Goal: Information Seeking & Learning: Find specific fact

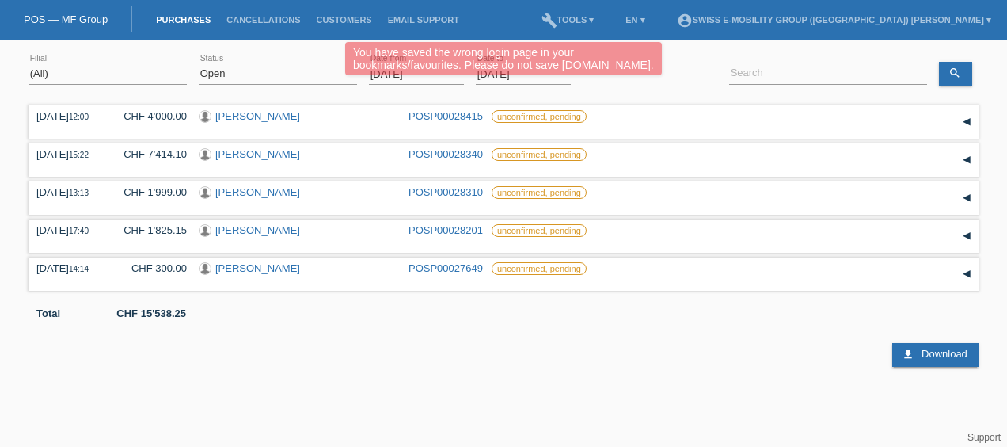
click at [812, 57] on div "error Search" at bounding box center [828, 75] width 198 height 54
click at [532, 41] on html "You have saved the wrong login page in your bookmarks/favourites. Please do not…" at bounding box center [503, 183] width 1007 height 367
click at [249, 80] on select "(All) New Open Returned Stepped back / Cancelled Completed" at bounding box center [278, 73] width 158 height 19
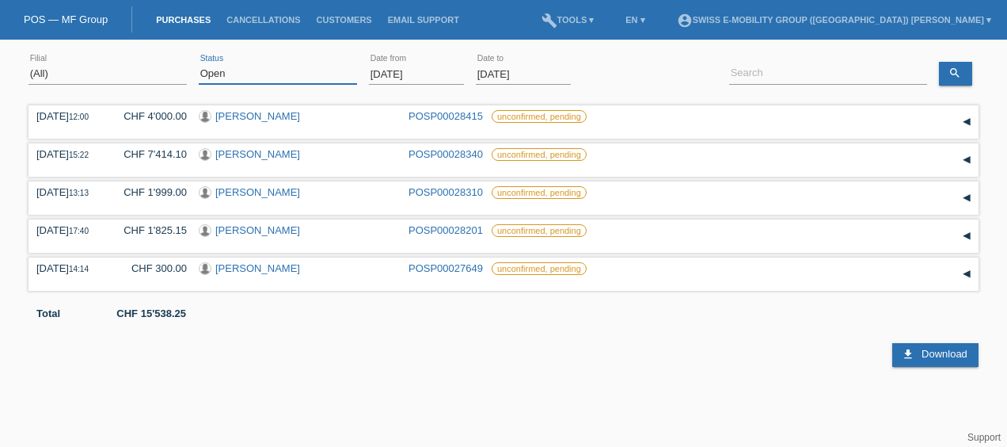
select select "ALL"
click at [199, 64] on select "(All) New Open Returned Stepped back / Cancelled Completed" at bounding box center [278, 73] width 158 height 19
click at [428, 76] on input "[DATE]" at bounding box center [416, 74] width 95 height 20
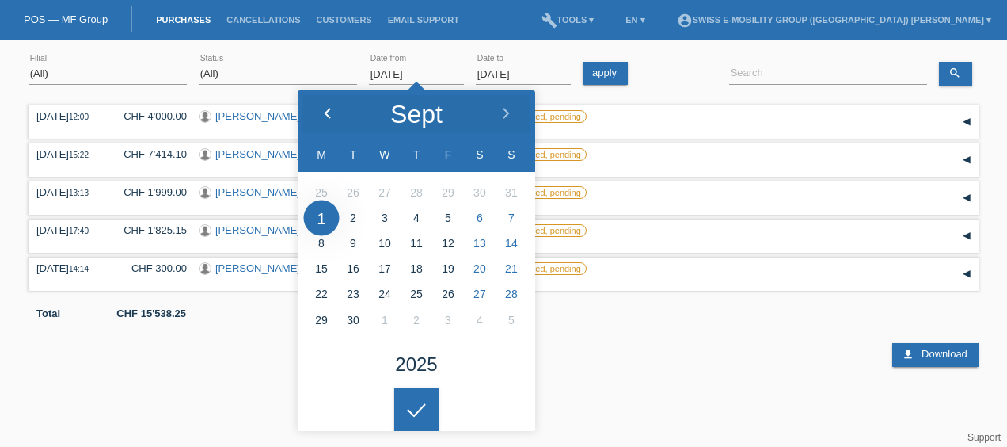
click at [328, 111] on polyline at bounding box center [327, 113] width 5 height 10
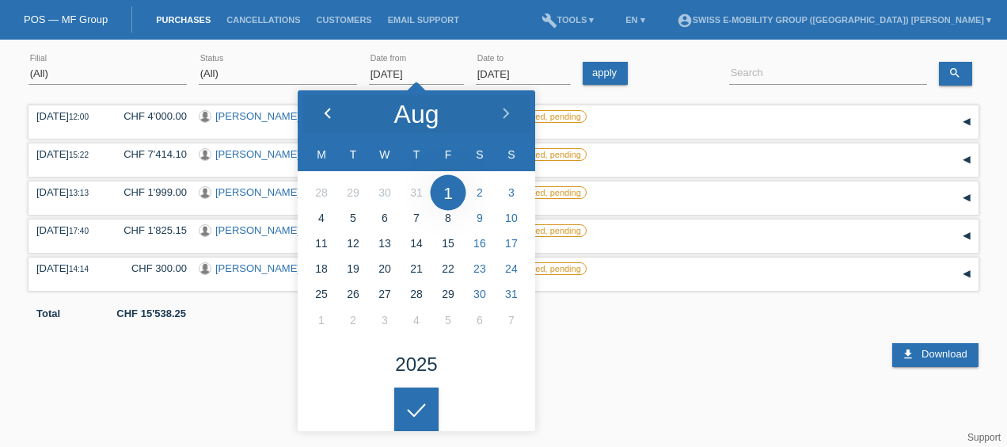
click at [328, 111] on polyline at bounding box center [327, 113] width 5 height 10
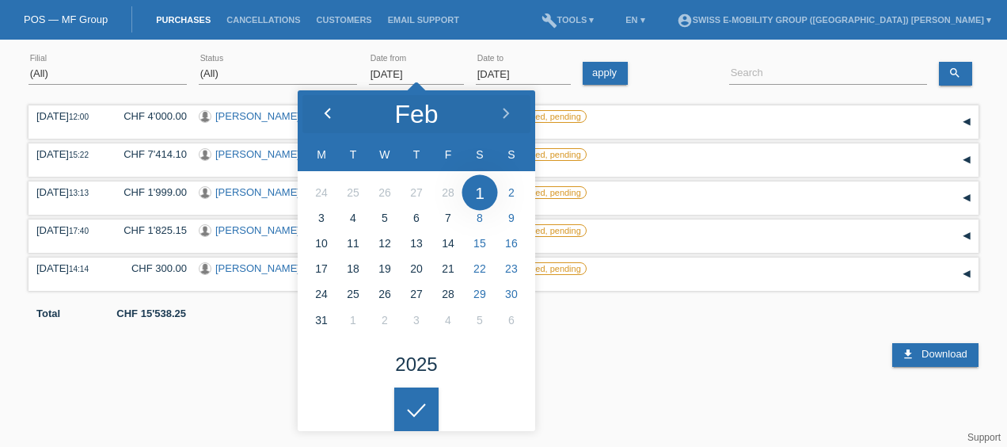
click at [328, 111] on polyline at bounding box center [327, 113] width 5 height 10
type input "[DATE]"
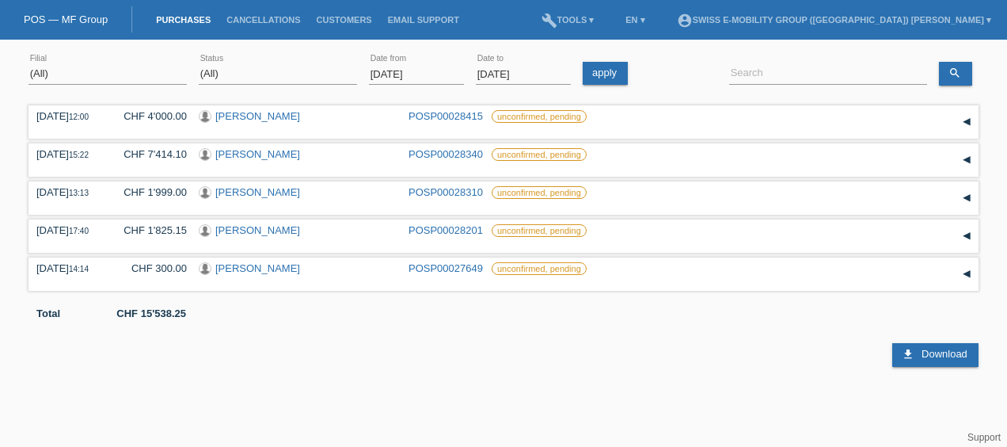
click at [412, 367] on html "You have saved the wrong login page in your bookmarks/favourites. Please do not…" at bounding box center [503, 183] width 1007 height 367
click at [614, 74] on link "apply" at bounding box center [605, 73] width 45 height 23
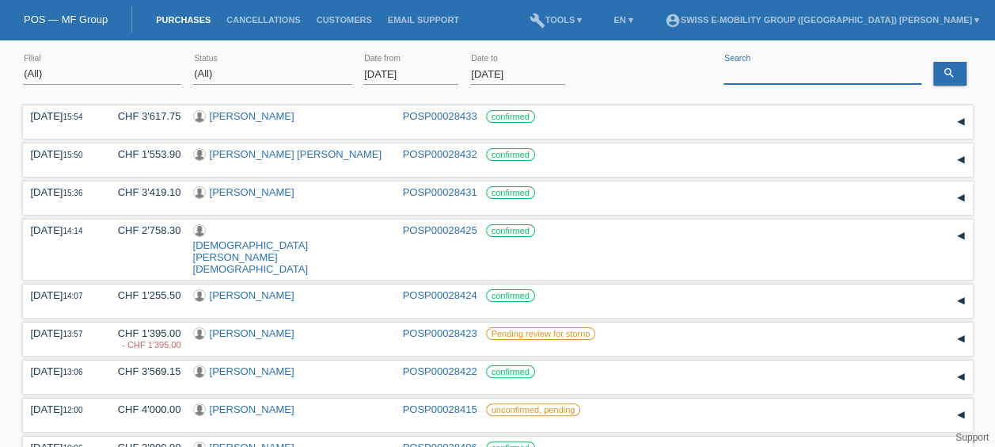
click at [758, 74] on input at bounding box center [823, 74] width 198 height 20
paste input "Nicolicea Adina"
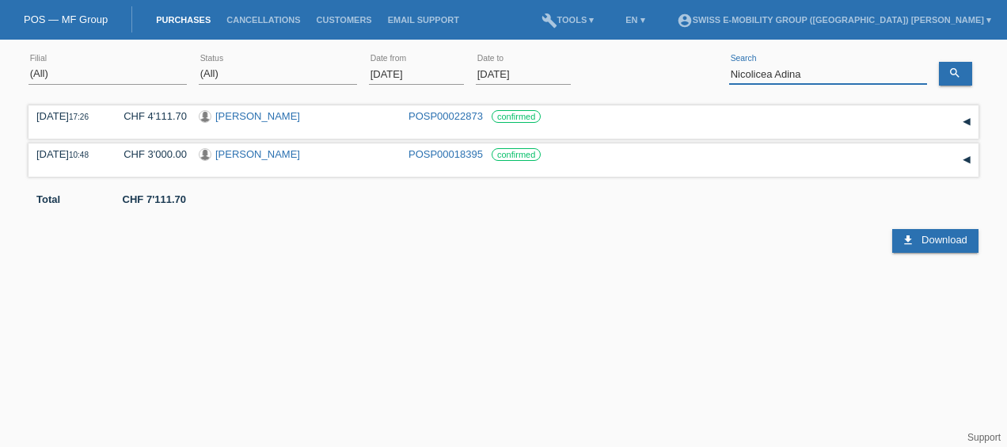
click at [770, 74] on input "Nicolicea Adina" at bounding box center [828, 74] width 198 height 20
click at [798, 70] on input "Adina" at bounding box center [828, 74] width 198 height 20
paste input "[PERSON_NAME]"
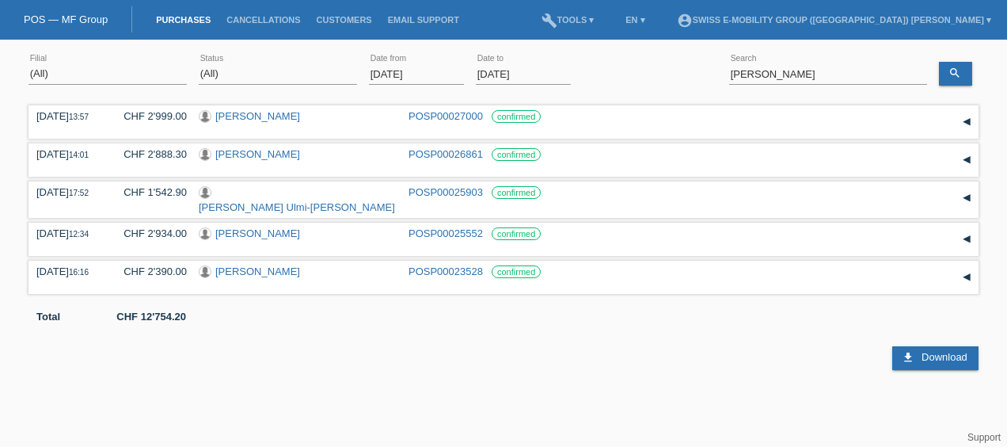
click at [341, 178] on div "[DATE] 13:57 CHF 2'999.00 [PERSON_NAME] POSP00027000 confirmed" at bounding box center [504, 235] width 950 height 268
click at [845, 71] on input "[PERSON_NAME]" at bounding box center [828, 74] width 198 height 20
paste input "[PERSON_NAME]"
type input "[PERSON_NAME]"
click at [971, 68] on link "search" at bounding box center [955, 74] width 33 height 24
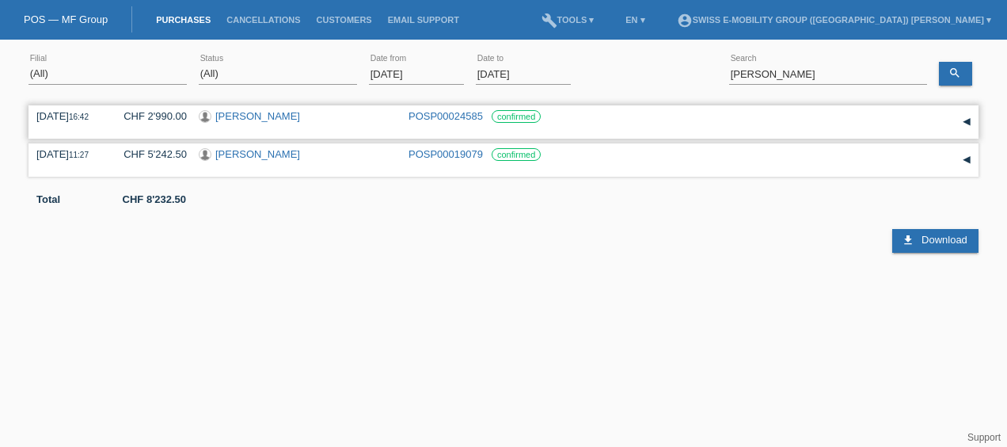
click at [448, 121] on div "POSP00024585" at bounding box center [444, 116] width 71 height 12
click at [451, 119] on link "POSP00024585" at bounding box center [446, 116] width 74 height 12
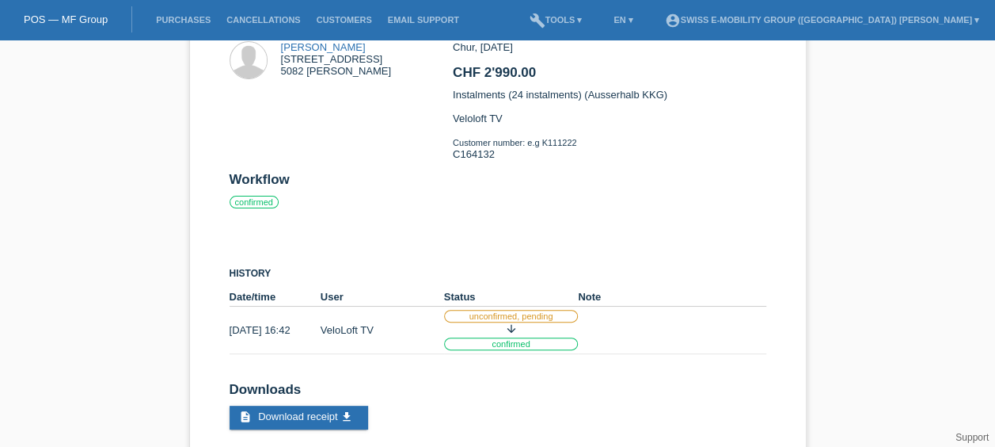
scroll to position [114, 0]
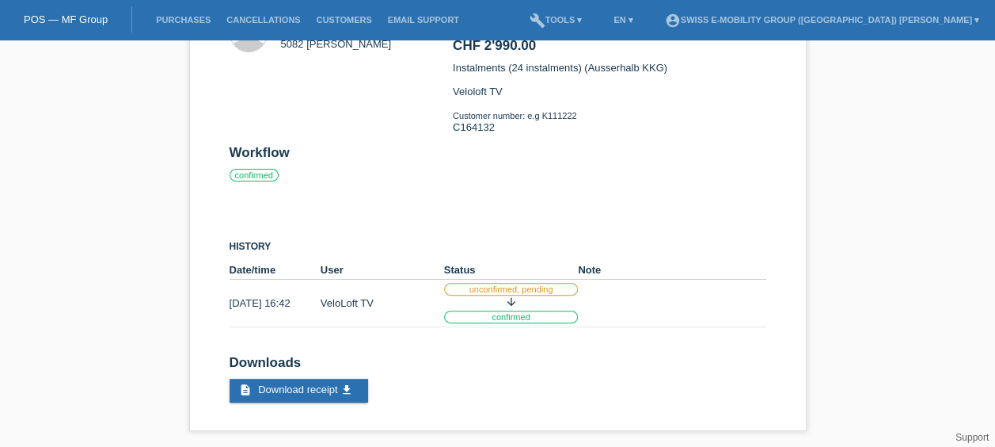
click at [196, 25] on li "Purchases" at bounding box center [183, 20] width 70 height 40
click at [198, 22] on link "Purchases" at bounding box center [183, 20] width 70 height 10
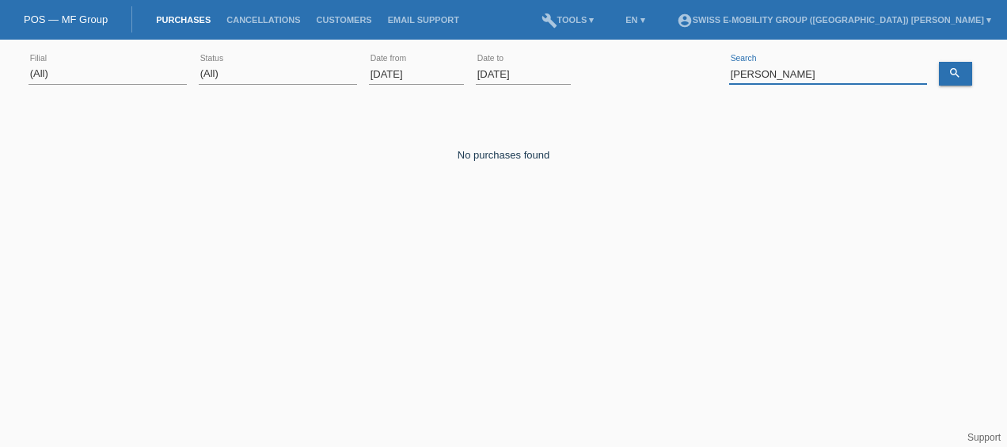
click at [839, 79] on input "Dirk Strohecker" at bounding box center [828, 74] width 198 height 20
paste input "Tang Yuhong"
click at [964, 82] on link "search" at bounding box center [955, 74] width 33 height 24
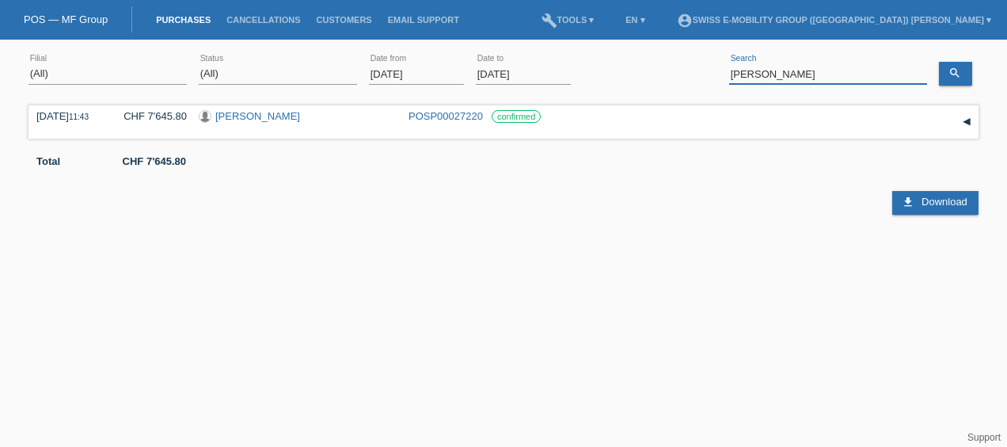
click at [820, 81] on input "Tang Yuhong" at bounding box center [828, 74] width 198 height 20
paste input "Meyer Steven"
click at [957, 73] on icon "search" at bounding box center [955, 73] width 13 height 13
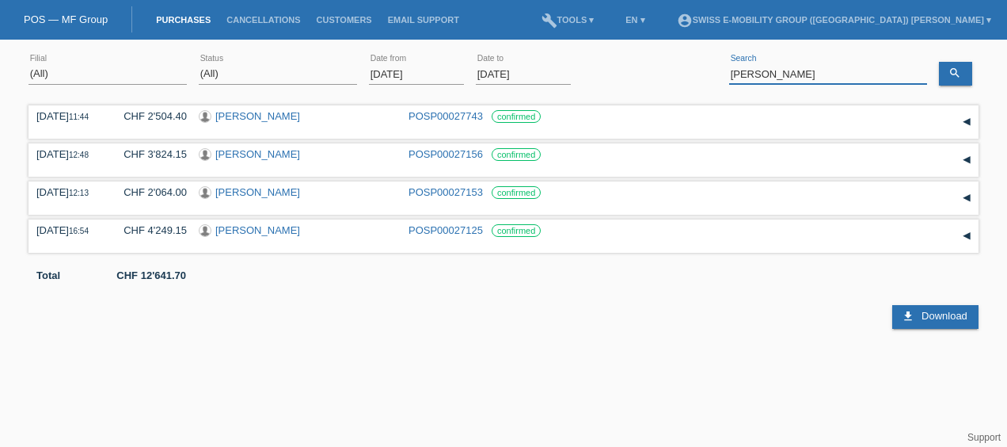
click at [809, 79] on input "Meyer Steven" at bounding box center [828, 74] width 198 height 20
paste input "Tang Yuhong"
click at [959, 71] on icon "search" at bounding box center [955, 73] width 13 height 13
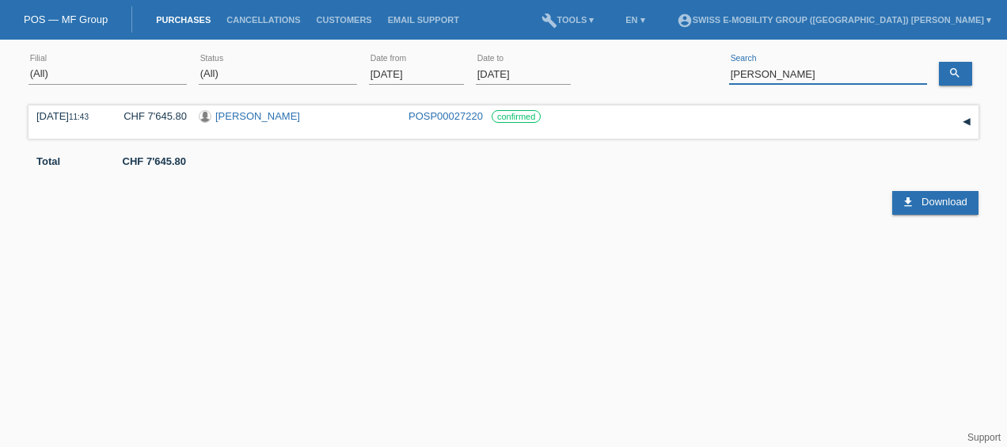
click at [820, 78] on input "Tang Yuhong" at bounding box center [828, 74] width 198 height 20
type input "T"
click at [955, 65] on link "search" at bounding box center [955, 74] width 33 height 24
drag, startPoint x: 785, startPoint y: 89, endPoint x: 789, endPoint y: 81, distance: 9.9
click at [789, 81] on div "SVEN error Search" at bounding box center [828, 75] width 198 height 54
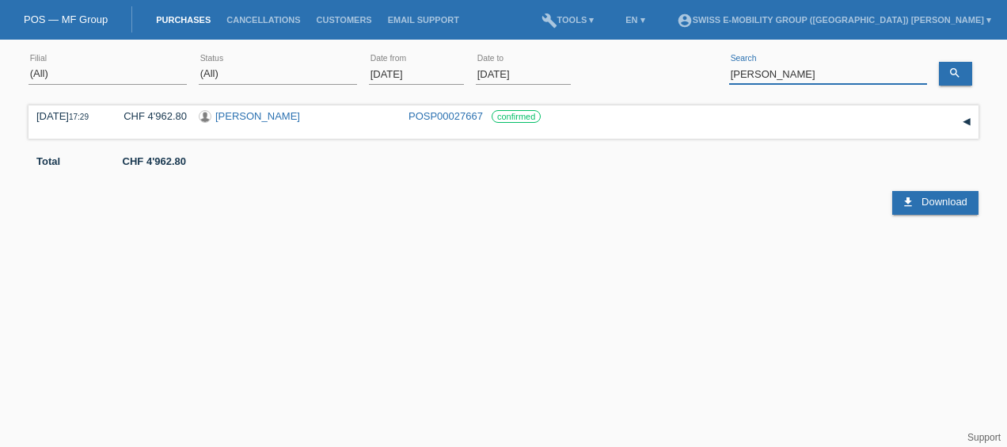
click at [789, 81] on input "SVEN" at bounding box center [828, 74] width 198 height 20
type input "S"
click at [955, 73] on icon "search" at bounding box center [955, 73] width 13 height 13
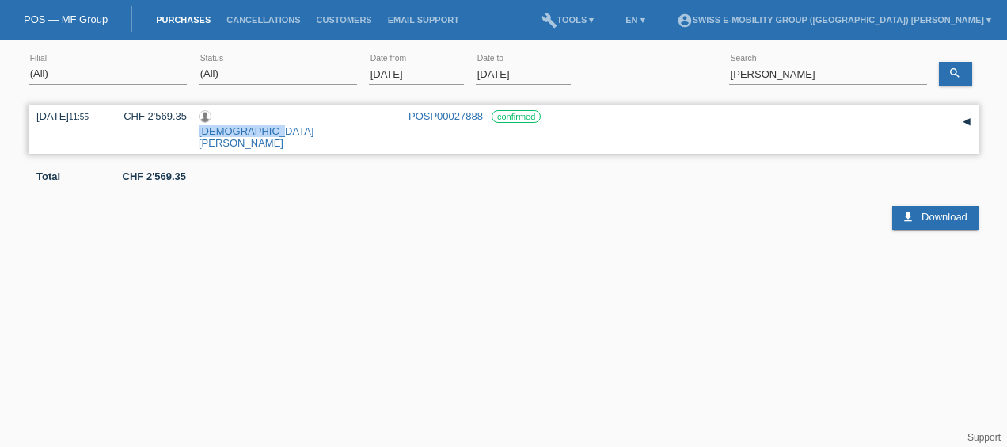
drag, startPoint x: 294, startPoint y: 113, endPoint x: 212, endPoint y: 116, distance: 81.6
click at [212, 116] on div "Moïse Tramaux" at bounding box center [298, 129] width 198 height 39
copy div "Moïse Tramaux"
click at [790, 71] on input "moise" at bounding box center [828, 74] width 198 height 20
paste input "Luck Carolin"
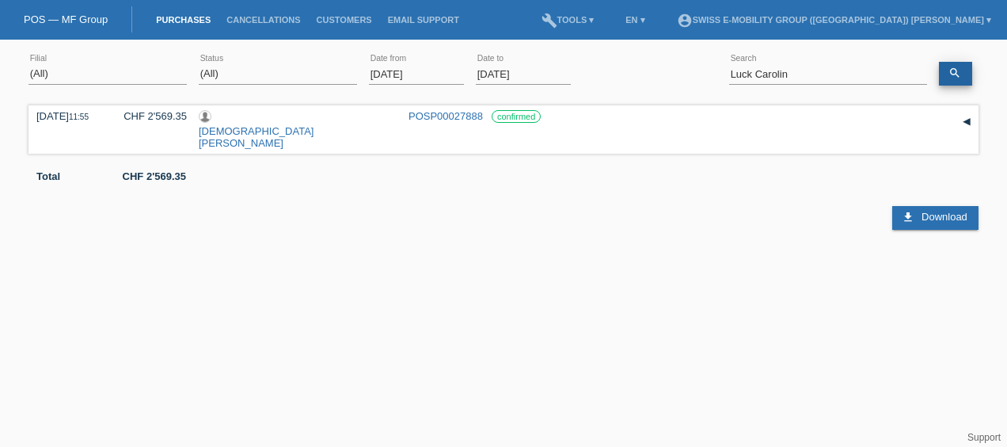
click at [950, 70] on icon "search" at bounding box center [955, 73] width 13 height 13
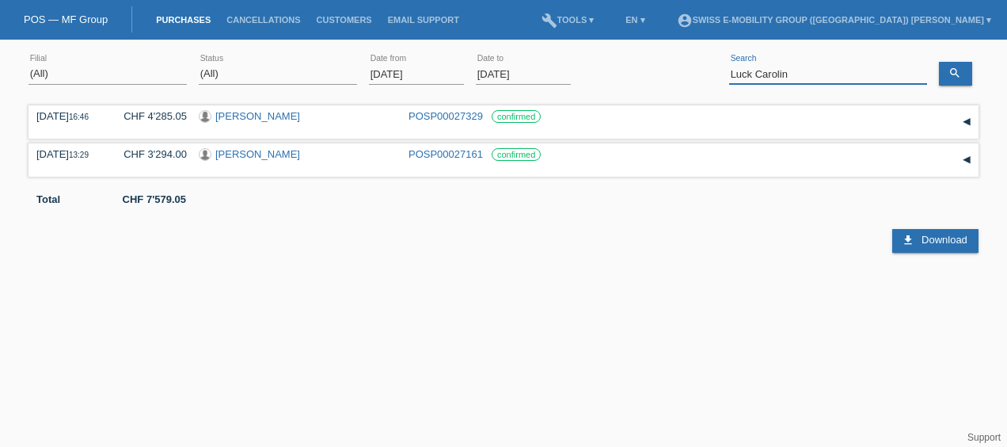
click at [807, 78] on input "Luck Carolin" at bounding box center [828, 74] width 198 height 20
paste input "Medrano Jose Ramon-"
click at [943, 71] on link "search" at bounding box center [955, 74] width 33 height 24
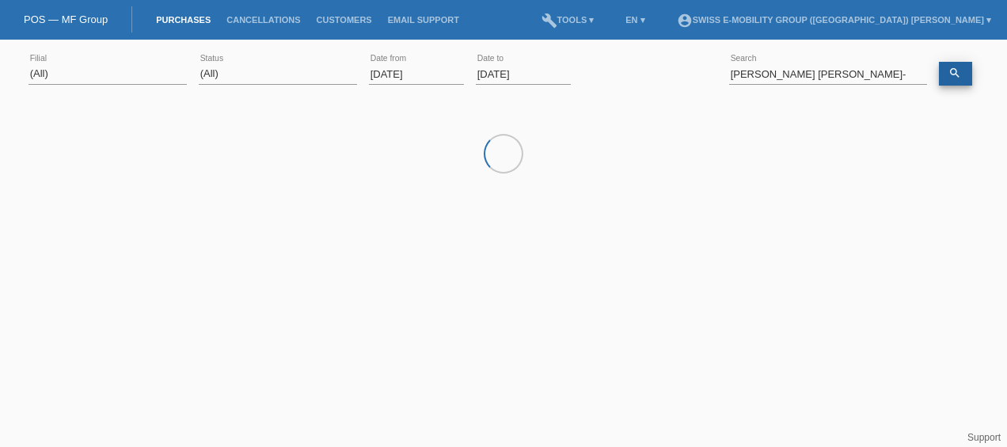
click at [954, 70] on icon "search" at bounding box center [955, 73] width 13 height 13
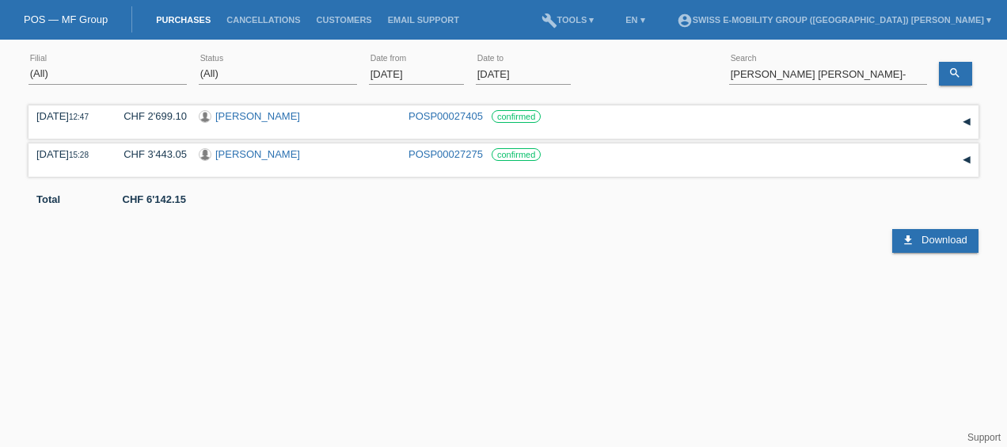
click at [0, 195] on html "POS — MF Group Purchases Cancellations Customers Email Support menu account_cir…" at bounding box center [503, 130] width 1007 height 260
click at [858, 80] on input "Medrano Jose Ramon-" at bounding box center [828, 74] width 198 height 20
paste input "Burgan-Pinsello Maria"
type input "Burgan-Pinsello Maria"
click at [953, 81] on link "search" at bounding box center [955, 74] width 33 height 24
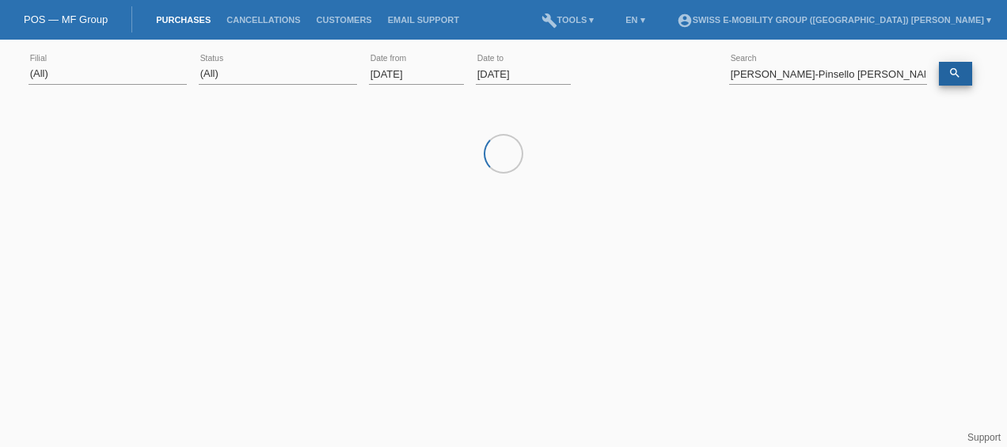
click at [957, 73] on icon "search" at bounding box center [955, 73] width 13 height 13
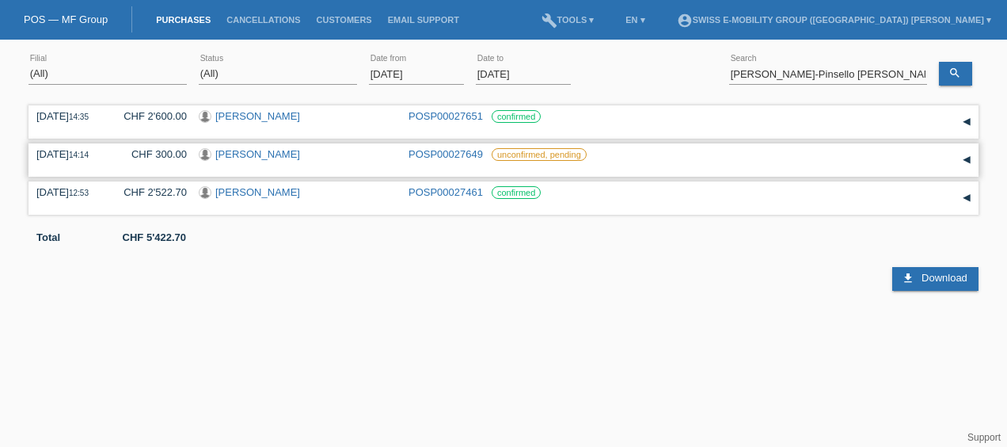
click at [407, 158] on div "17.09.2025 14:14 CHF 300.00 Maria De Stefano POSP00027649 unconfirmed, pending" at bounding box center [503, 160] width 934 height 24
click at [257, 154] on link "[PERSON_NAME]" at bounding box center [257, 154] width 85 height 12
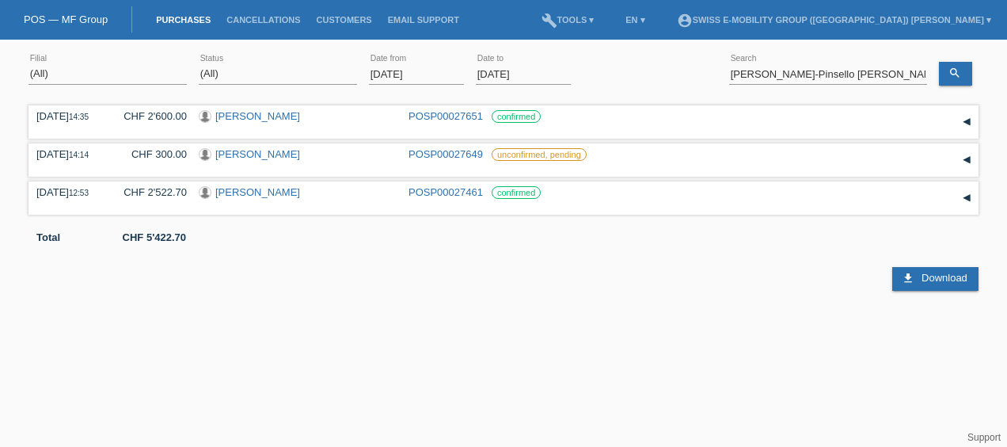
click at [841, 140] on div "17.09.2025 14:35 CHF 2'600.00 Maria De Stefano POSP00027651 confirmed" at bounding box center [504, 195] width 950 height 189
